Goal: Information Seeking & Learning: Find specific fact

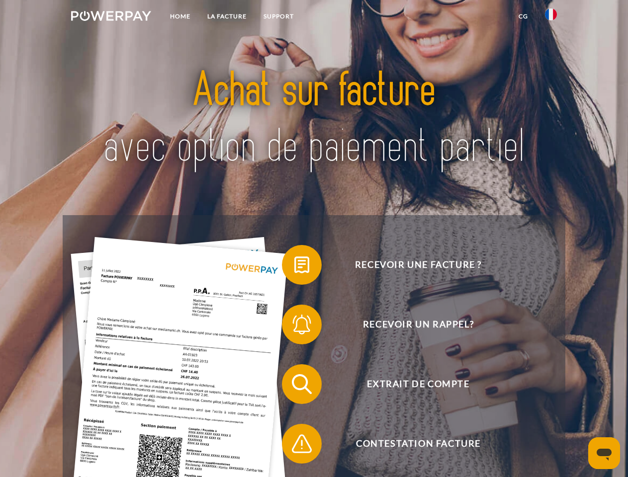
click at [111, 17] on img at bounding box center [111, 16] width 80 height 10
click at [551, 17] on img at bounding box center [551, 14] width 12 height 12
click at [523, 16] on link "CG" at bounding box center [523, 16] width 26 height 18
click at [294, 267] on span at bounding box center [287, 265] width 50 height 50
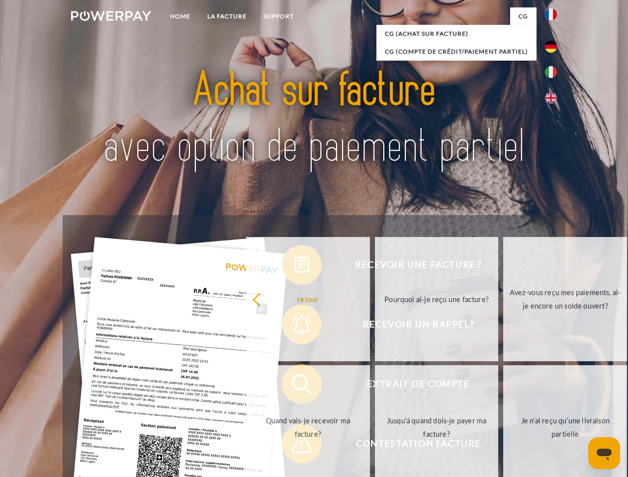
click at [294, 327] on div "Recevoir une facture ? Recevoir un rappel? Extrait de compte retour" at bounding box center [314, 414] width 502 height 398
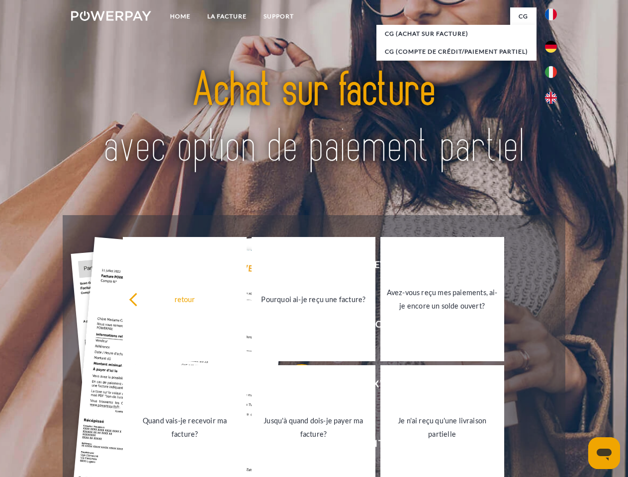
click at [294, 386] on link "Jusqu'à quand dois-je payer ma facture?" at bounding box center [314, 428] width 124 height 124
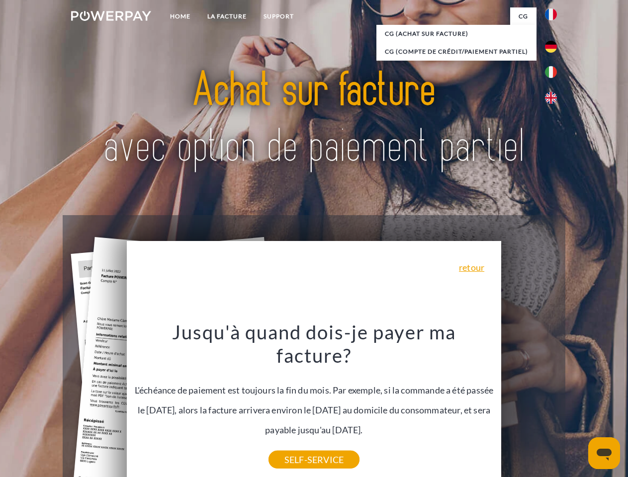
click at [604, 454] on icon "Ouvrir la fenêtre de messagerie" at bounding box center [604, 455] width 15 height 12
